Goal: Task Accomplishment & Management: Complete application form

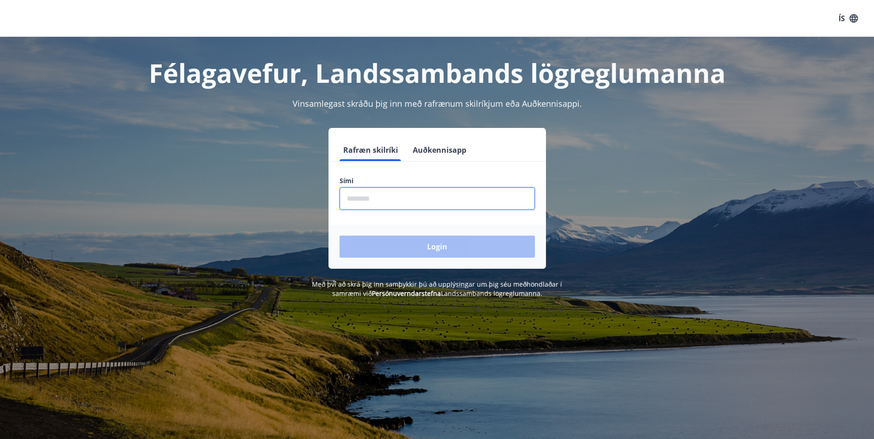
click at [422, 209] on input "phone" at bounding box center [437, 198] width 195 height 23
type input "********"
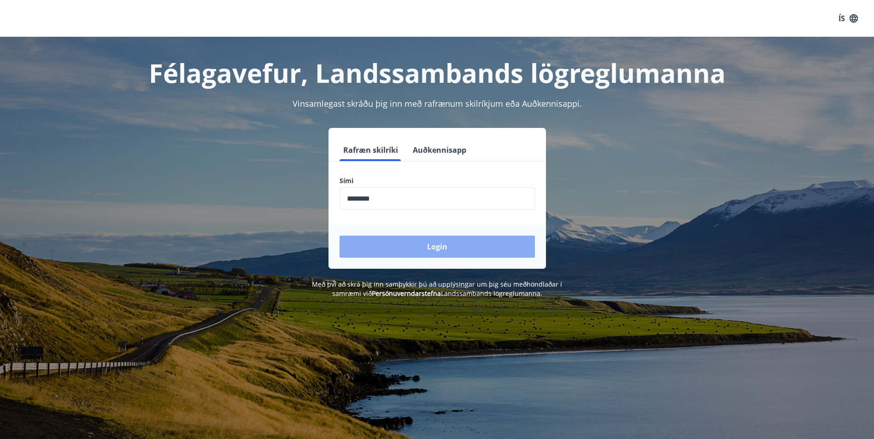
click at [403, 254] on button "Login" at bounding box center [437, 247] width 195 height 22
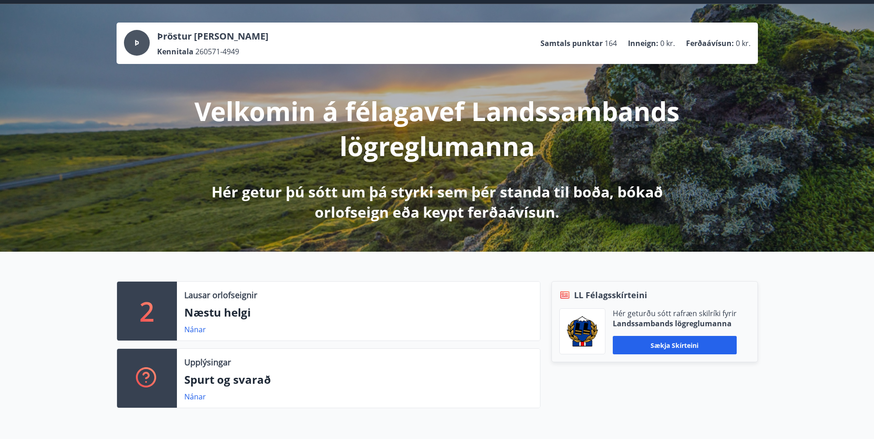
scroll to position [138, 0]
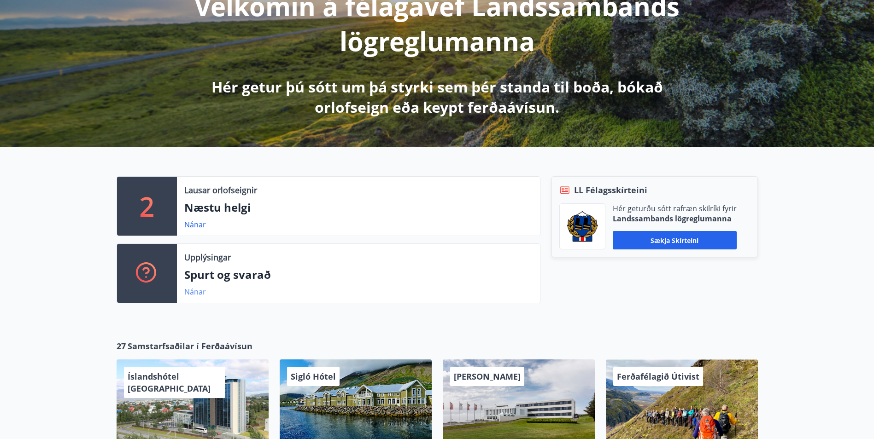
click at [195, 292] on link "Nánar" at bounding box center [195, 292] width 22 height 10
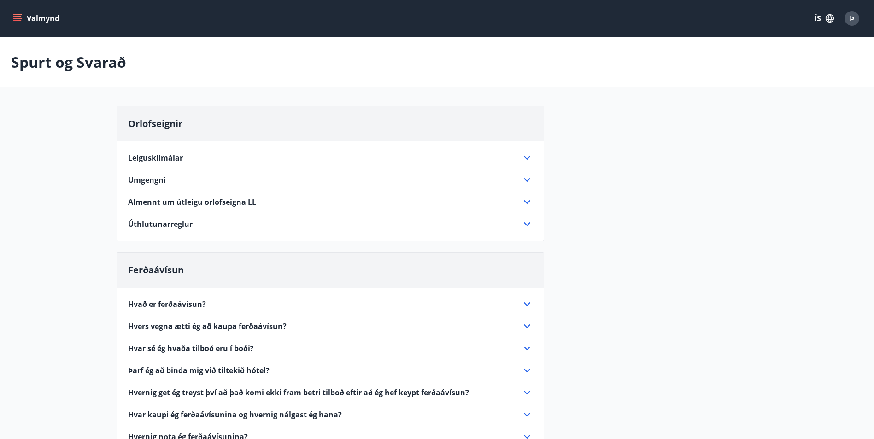
click at [15, 12] on button "Valmynd" at bounding box center [37, 18] width 52 height 17
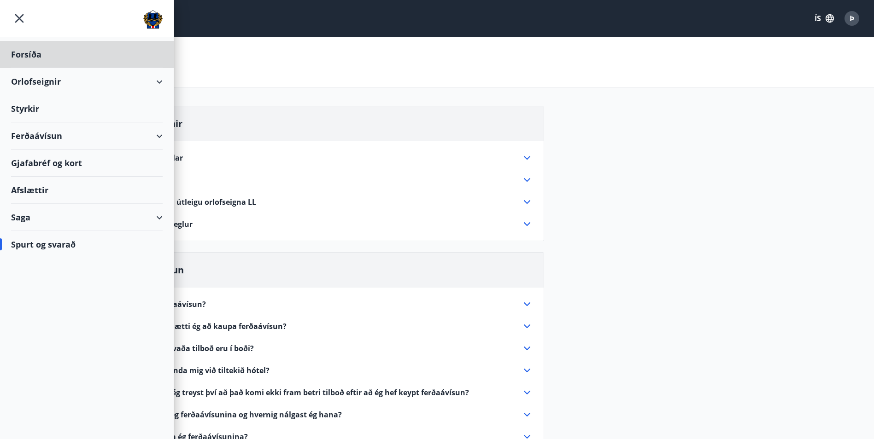
click at [32, 110] on div "Styrkir" at bounding box center [87, 108] width 152 height 27
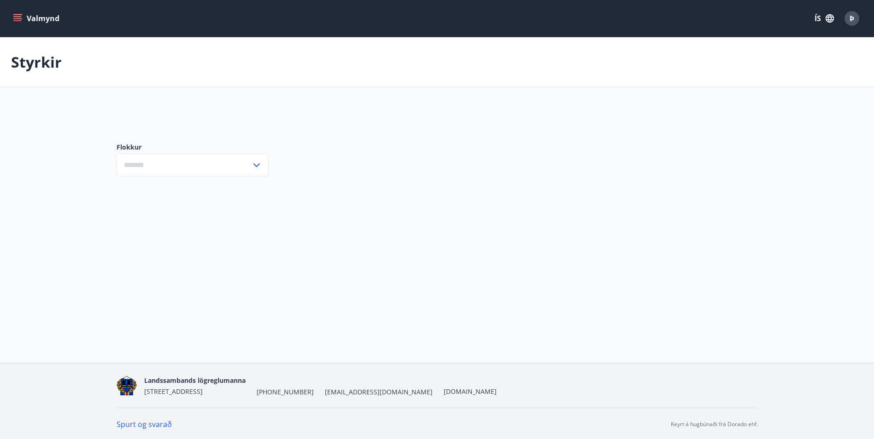
type input "***"
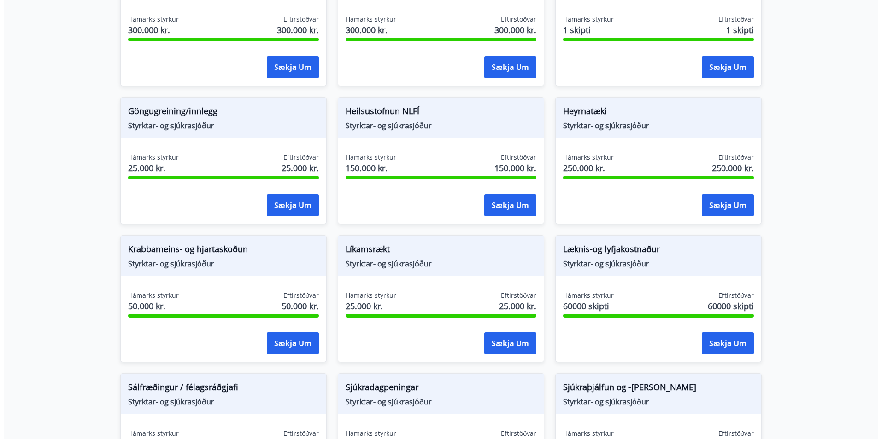
scroll to position [369, 0]
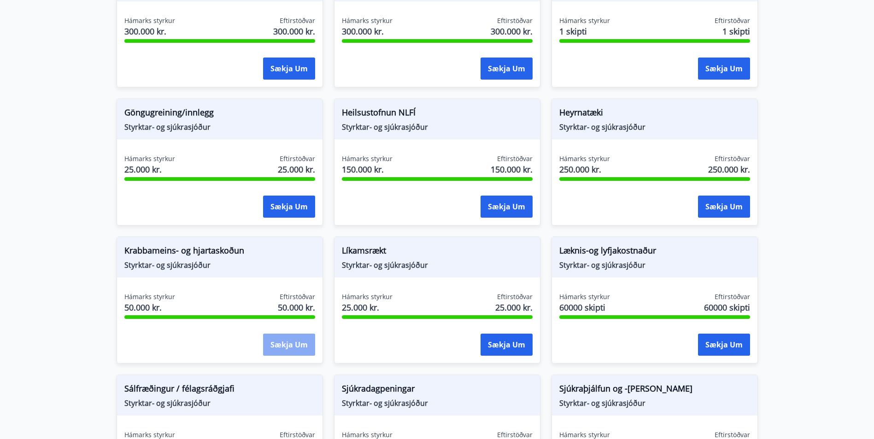
click at [273, 341] on button "Sækja um" at bounding box center [289, 345] width 52 height 22
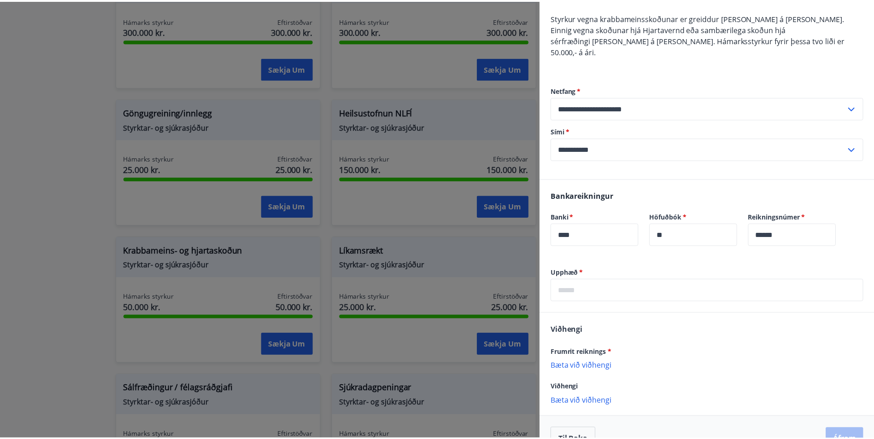
scroll to position [97, 0]
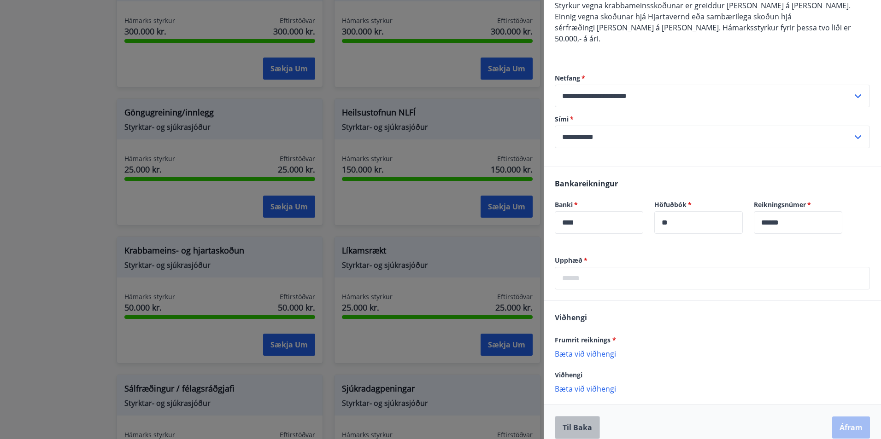
click at [580, 420] on button "Til baka" at bounding box center [577, 427] width 45 height 23
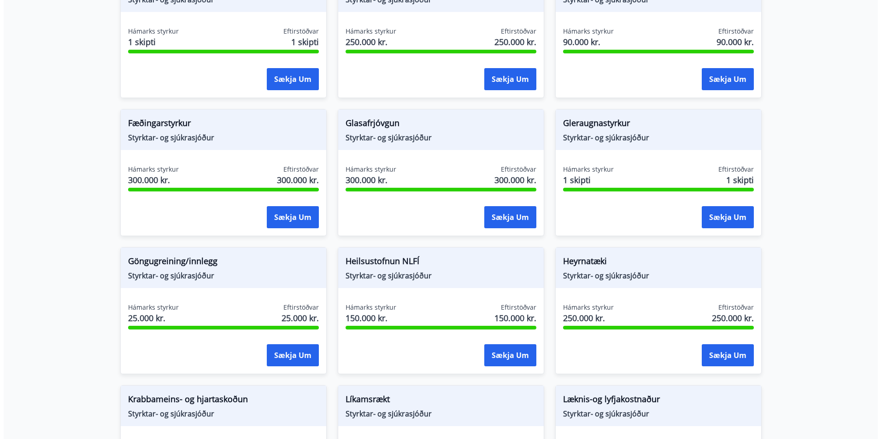
scroll to position [184, 0]
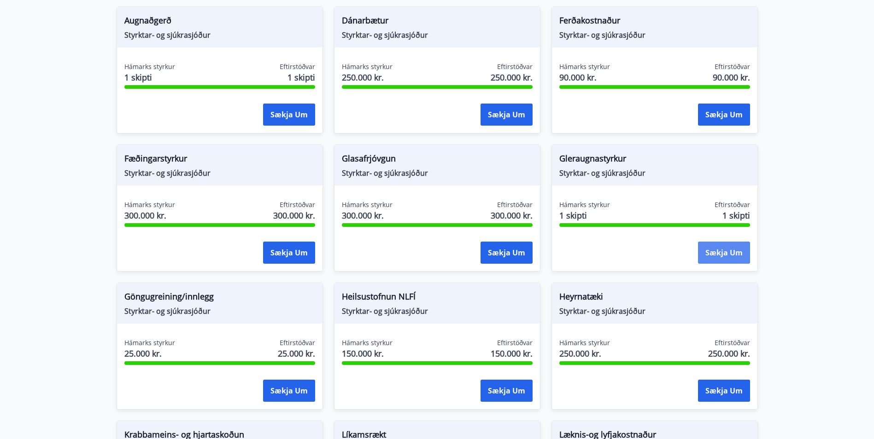
click at [720, 250] on button "Sækja um" at bounding box center [724, 253] width 52 height 22
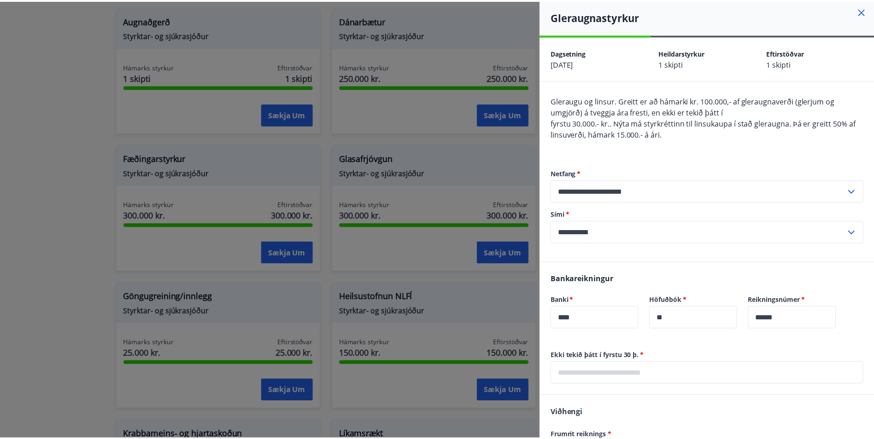
scroll to position [0, 0]
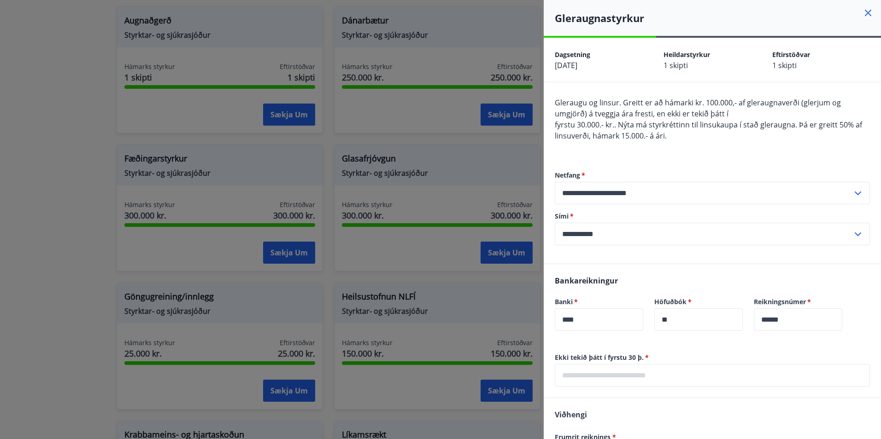
click at [863, 12] on icon at bounding box center [867, 12] width 11 height 11
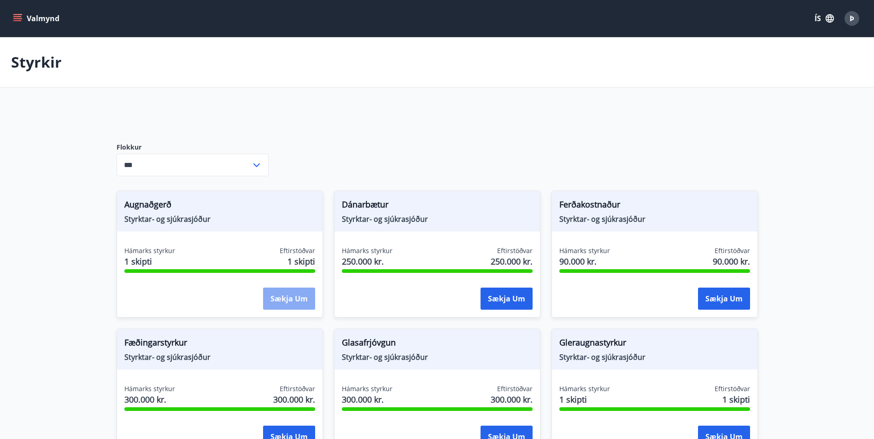
click at [288, 299] on button "Sækja um" at bounding box center [289, 299] width 52 height 22
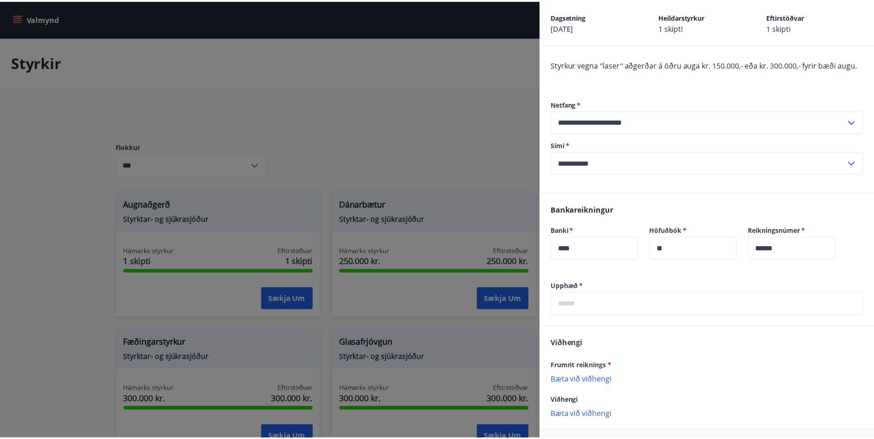
scroll to position [75, 0]
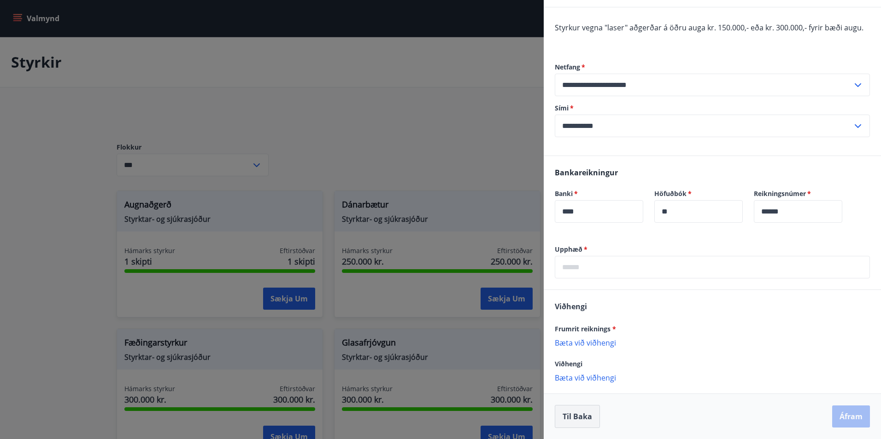
click at [579, 419] on button "Til baka" at bounding box center [577, 416] width 45 height 23
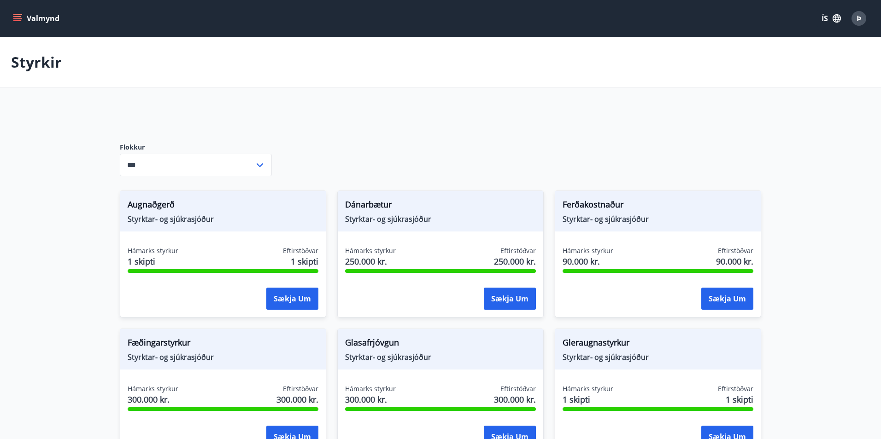
scroll to position [0, 0]
click at [495, 299] on button "Sækja um" at bounding box center [506, 299] width 52 height 22
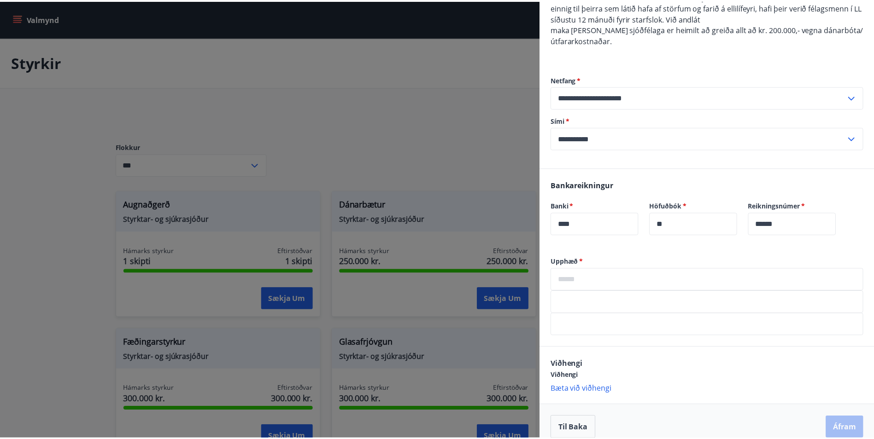
scroll to position [129, 0]
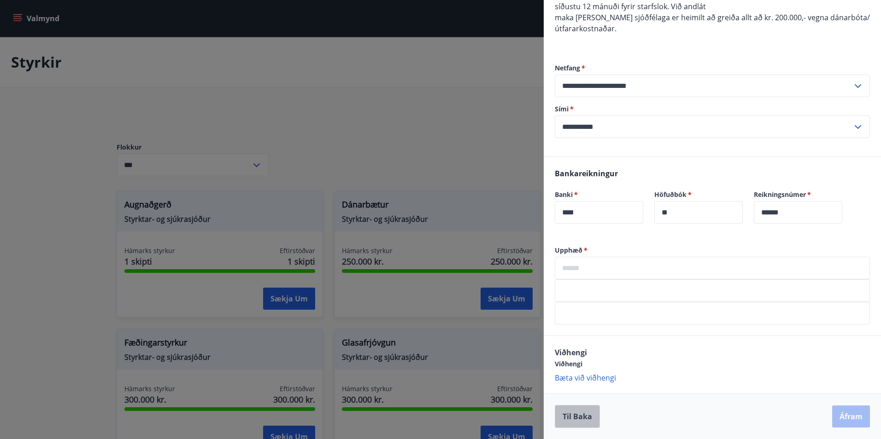
click at [565, 413] on button "Til baka" at bounding box center [577, 416] width 45 height 23
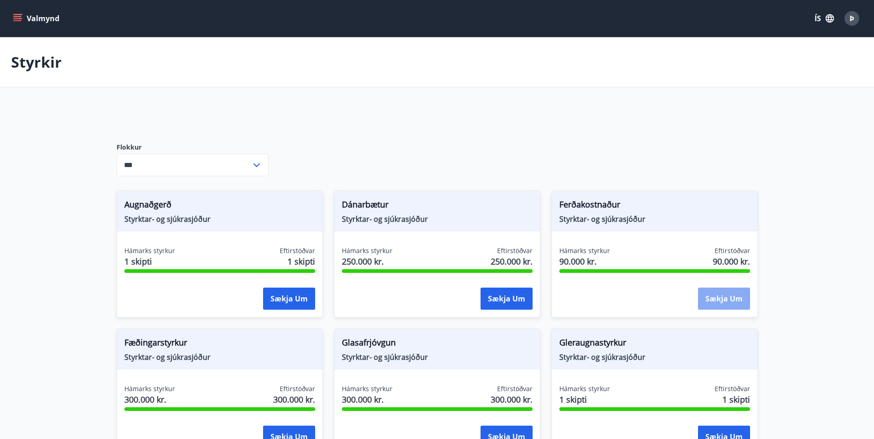
click at [727, 297] on button "Sækja um" at bounding box center [724, 299] width 52 height 22
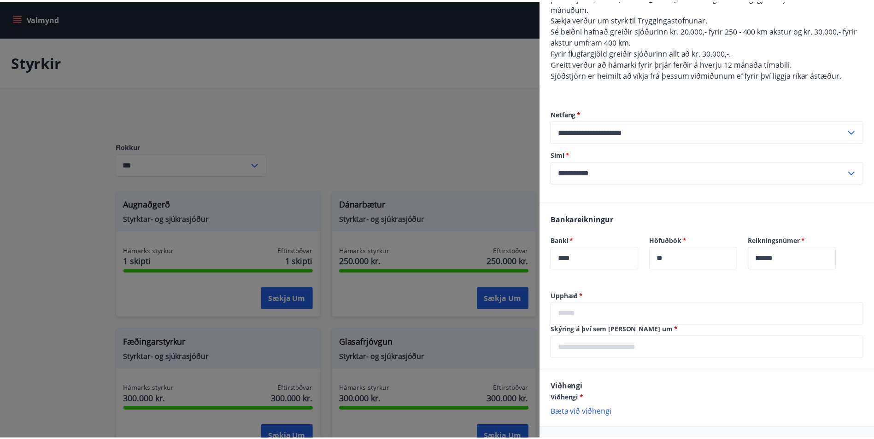
scroll to position [162, 0]
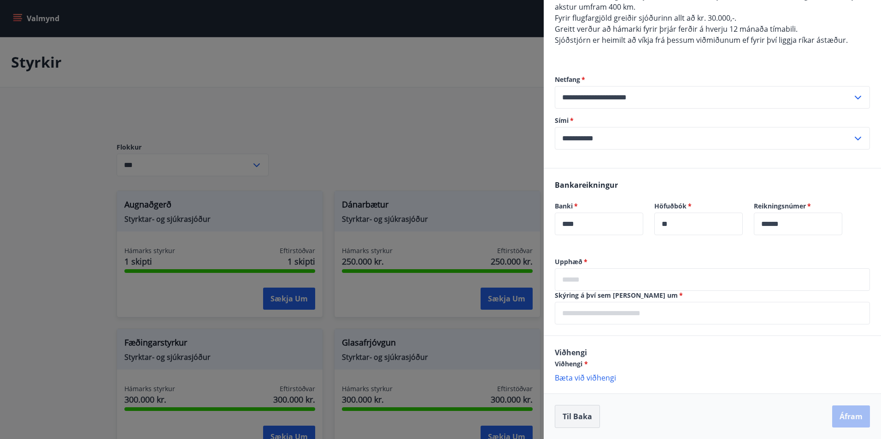
click at [569, 413] on button "Til baka" at bounding box center [577, 416] width 45 height 23
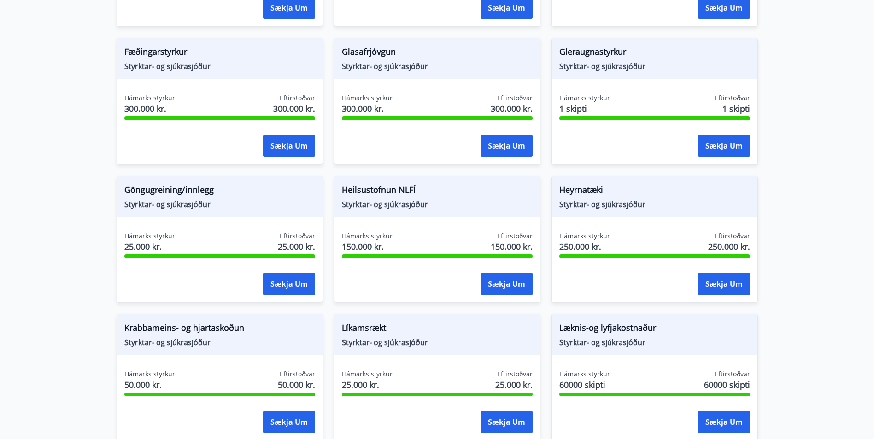
scroll to position [322, 0]
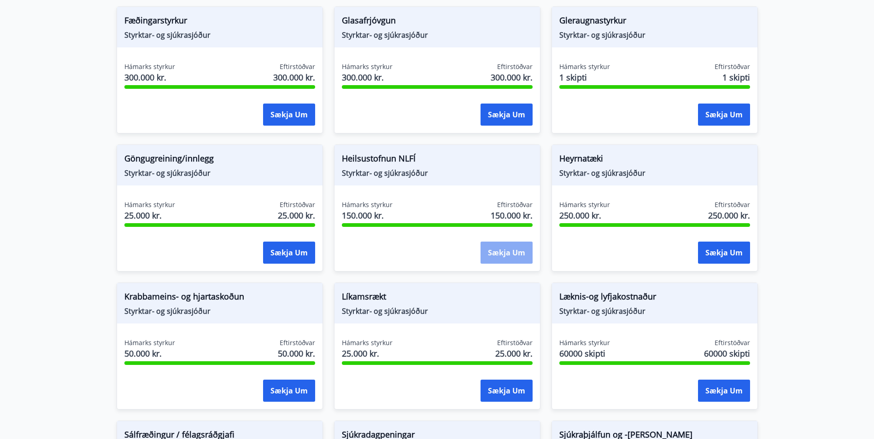
click at [516, 254] on button "Sækja um" at bounding box center [506, 253] width 52 height 22
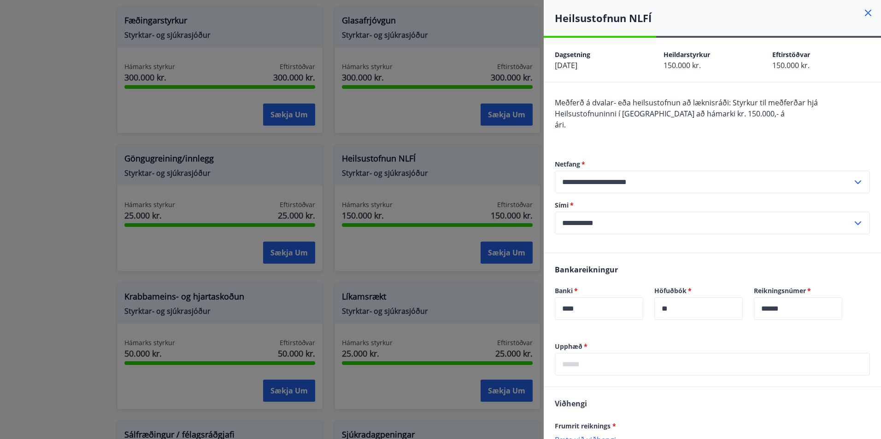
click at [862, 13] on icon at bounding box center [867, 12] width 11 height 11
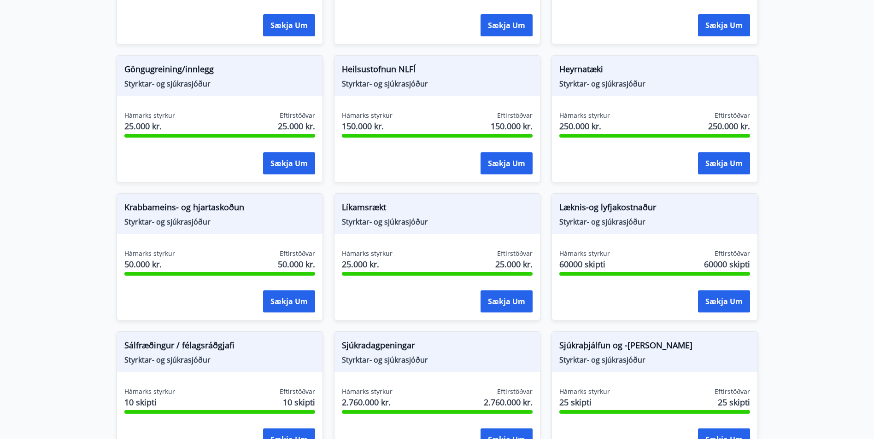
scroll to position [415, 0]
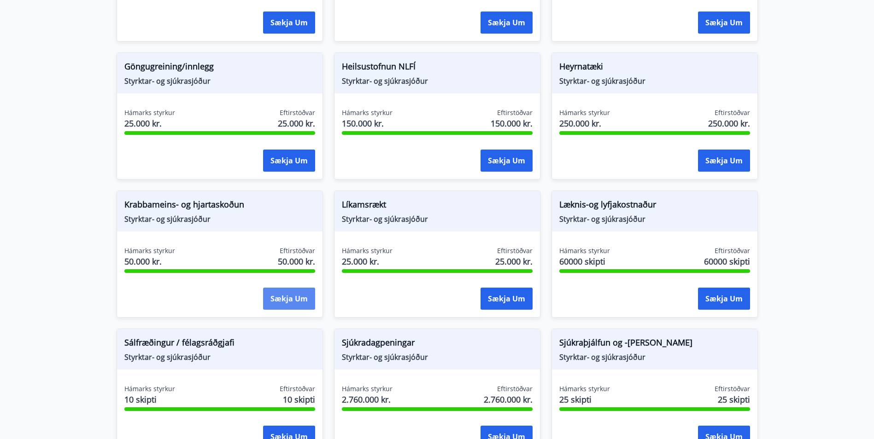
click at [269, 292] on button "Sækja um" at bounding box center [289, 299] width 52 height 22
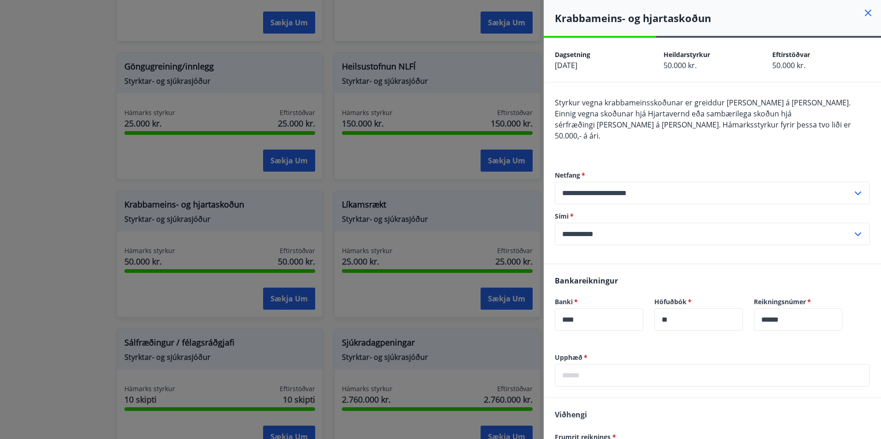
click at [862, 10] on icon at bounding box center [867, 12] width 11 height 11
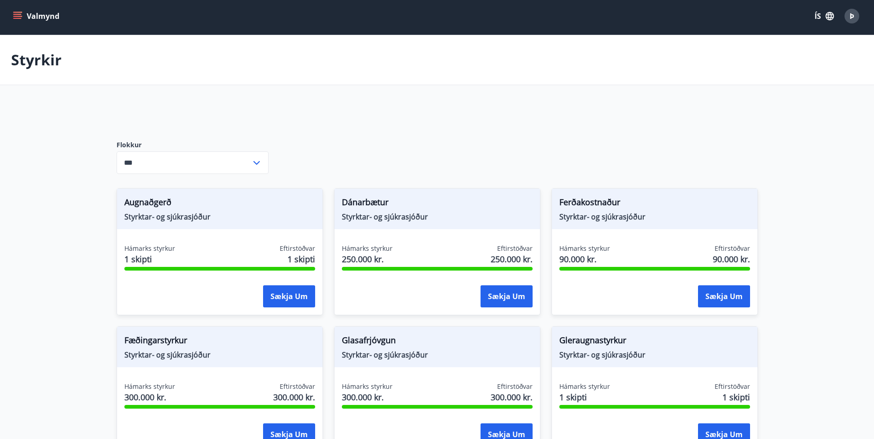
scroll to position [0, 0]
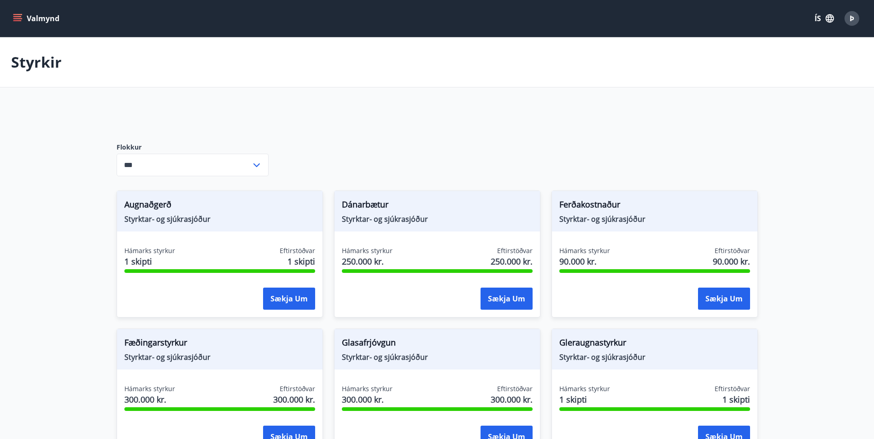
click at [19, 14] on icon "menu" at bounding box center [18, 14] width 10 height 1
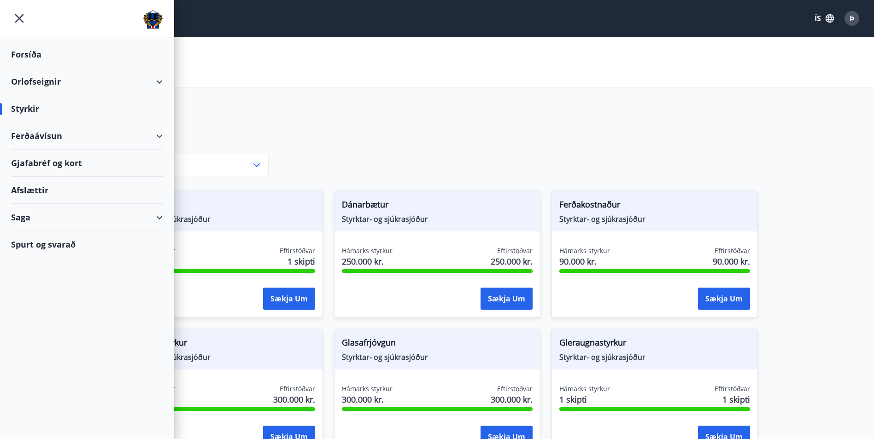
click at [28, 81] on div "Orlofseignir" at bounding box center [87, 81] width 152 height 27
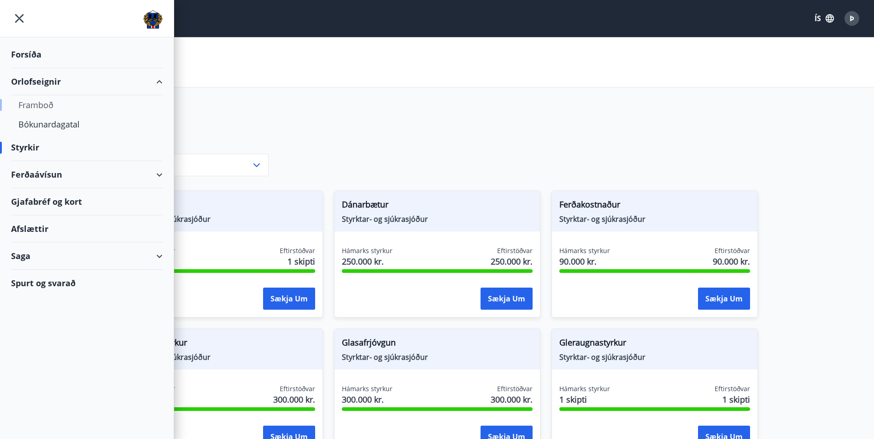
click at [38, 101] on div "Framboð" at bounding box center [86, 104] width 137 height 19
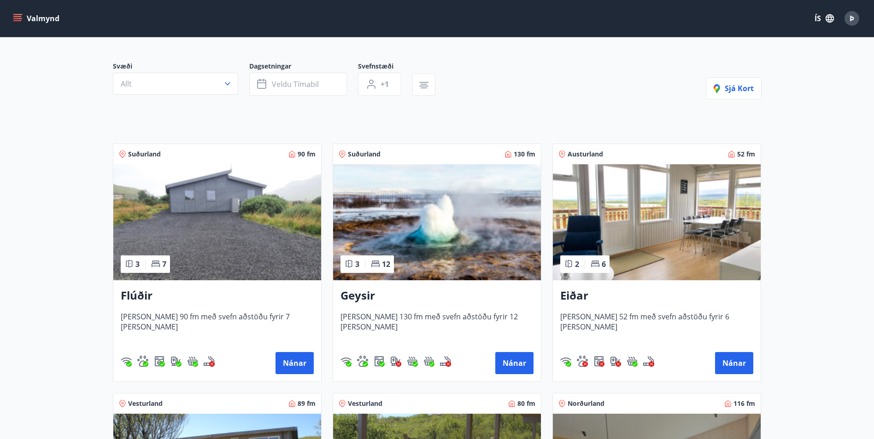
scroll to position [92, 0]
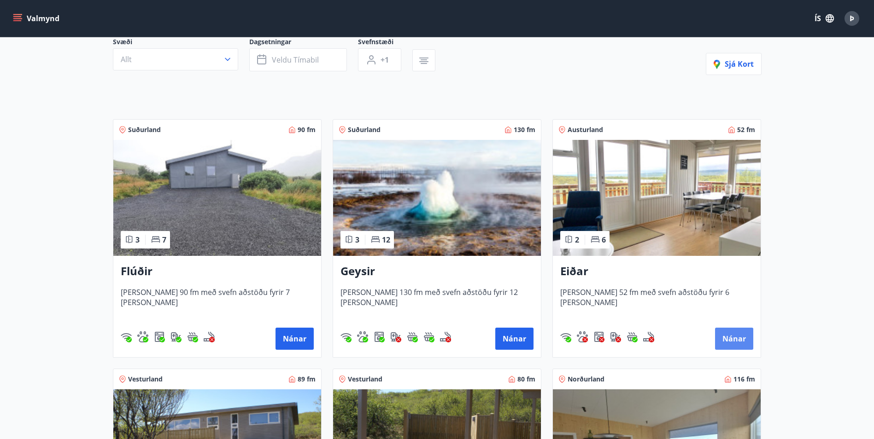
click at [732, 340] on button "Nánar" at bounding box center [734, 339] width 38 height 22
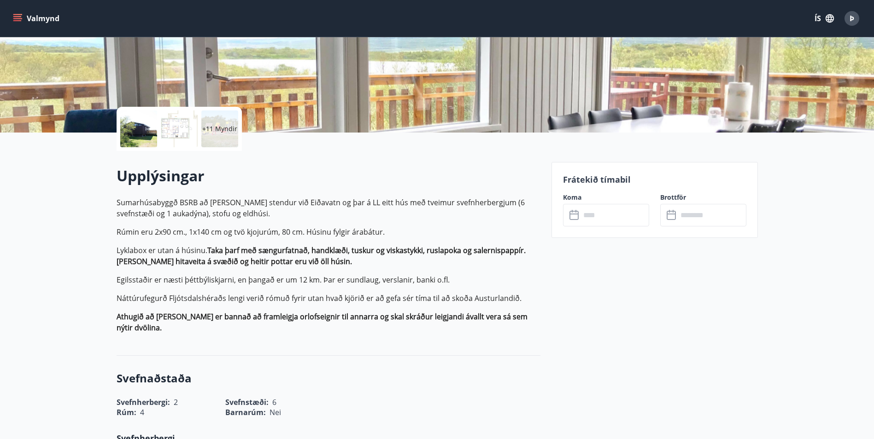
scroll to position [138, 0]
